Goal: Transaction & Acquisition: Purchase product/service

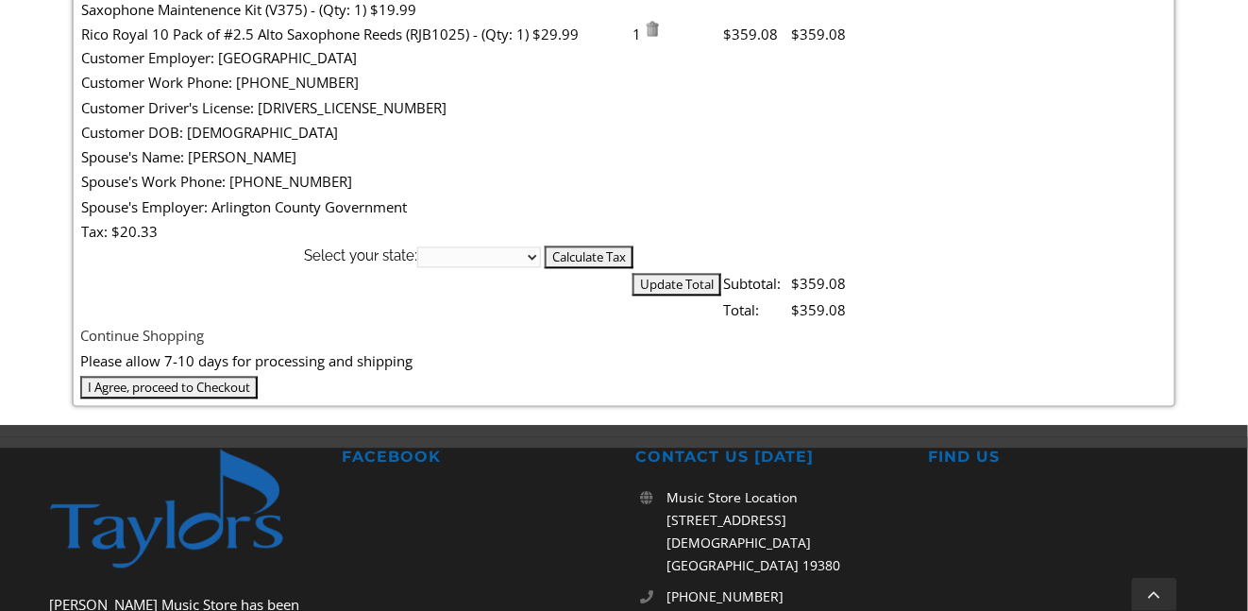
click at [541, 247] on select "[US_STATE] [US_STATE] [US_STATE] [US_STATE] [US_STATE] [US_STATE] [US_STATE] [U…" at bounding box center [479, 257] width 124 height 21
select select "PA"
click at [541, 247] on select "[US_STATE] [US_STATE] [US_STATE] [US_STATE] [US_STATE] [US_STATE] [US_STATE] [U…" at bounding box center [479, 257] width 124 height 21
click at [258, 399] on input "I Agree, proceed to Checkout" at bounding box center [168, 388] width 177 height 23
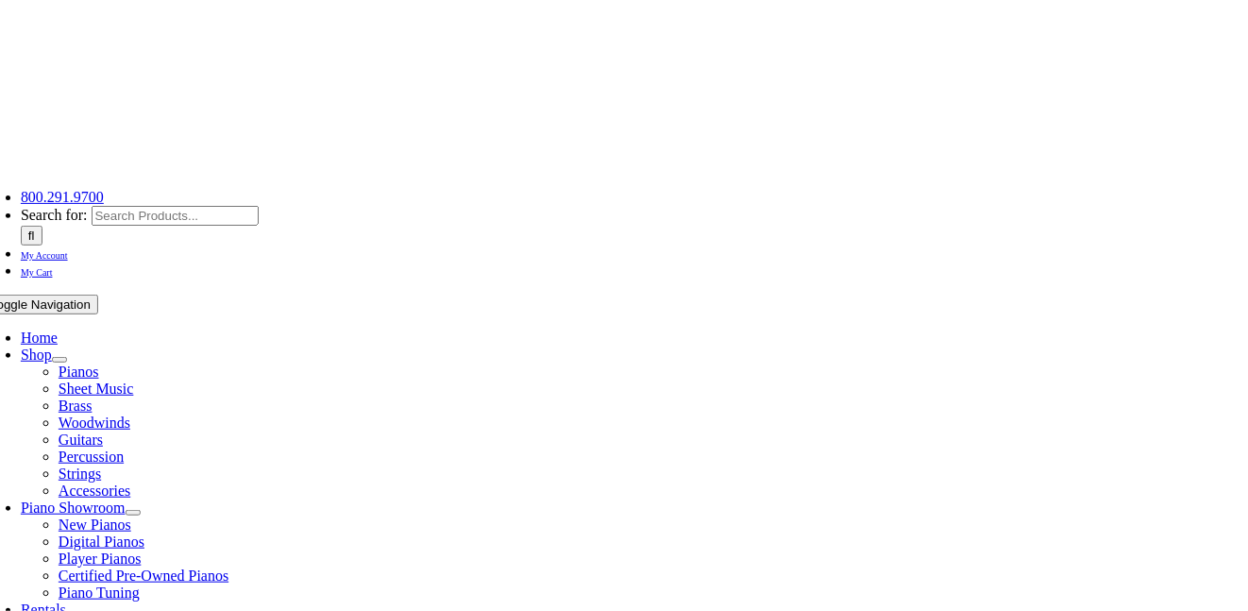
scroll to position [320, 0]
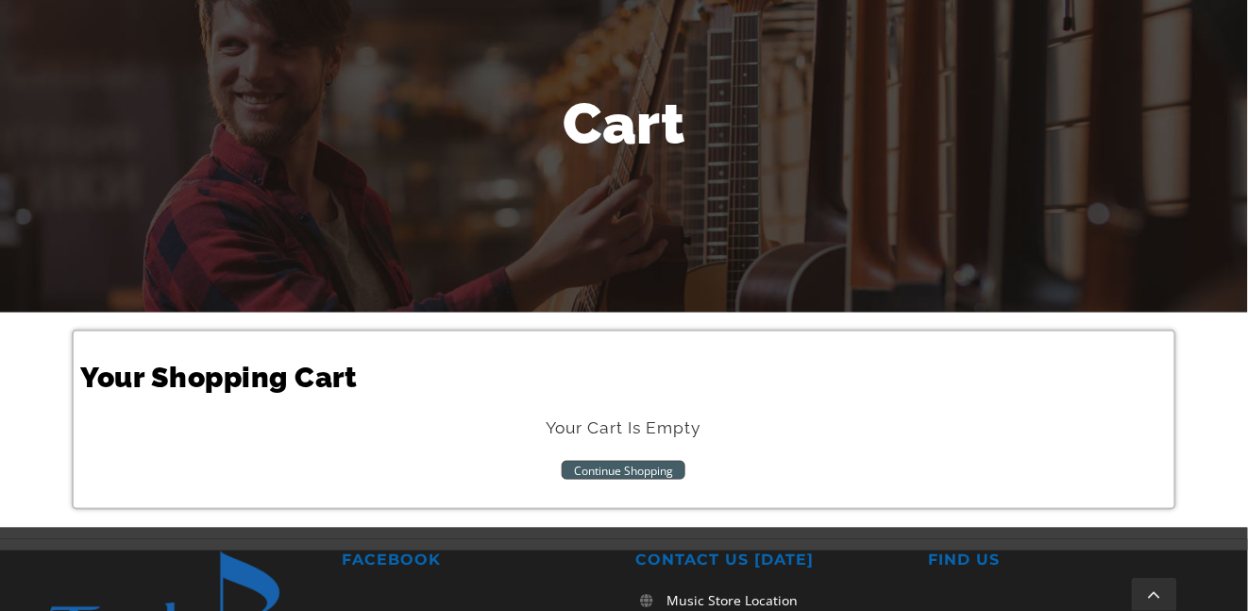
scroll to position [316, 0]
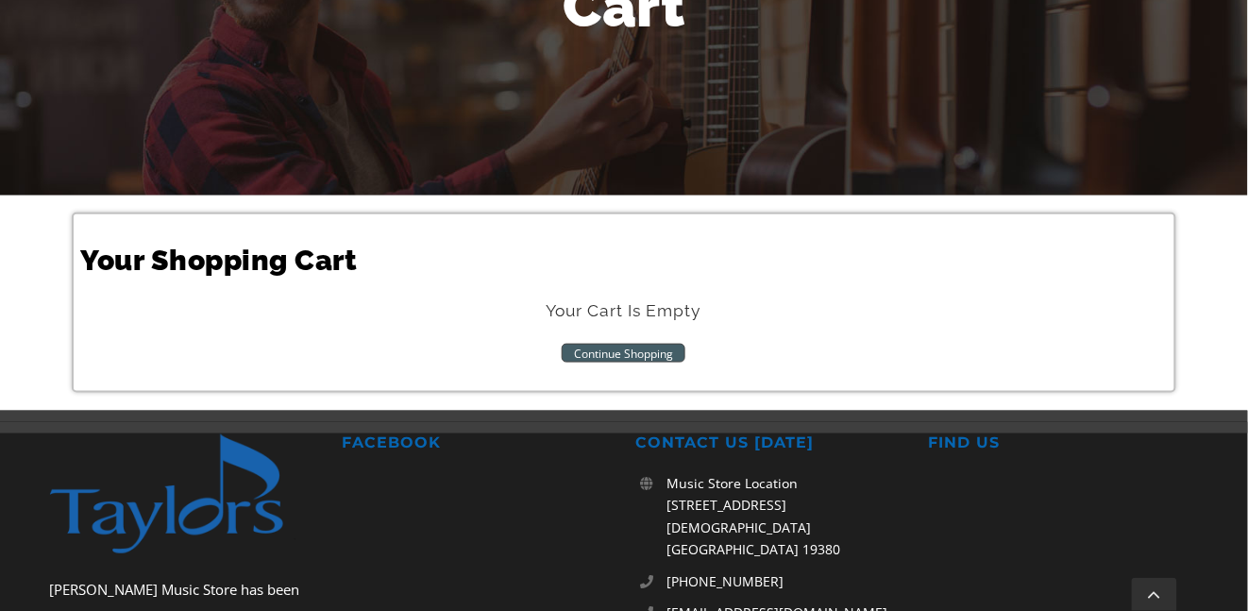
click at [608, 355] on link "Continue Shopping" at bounding box center [624, 353] width 124 height 19
